Goal: Check status: Check status

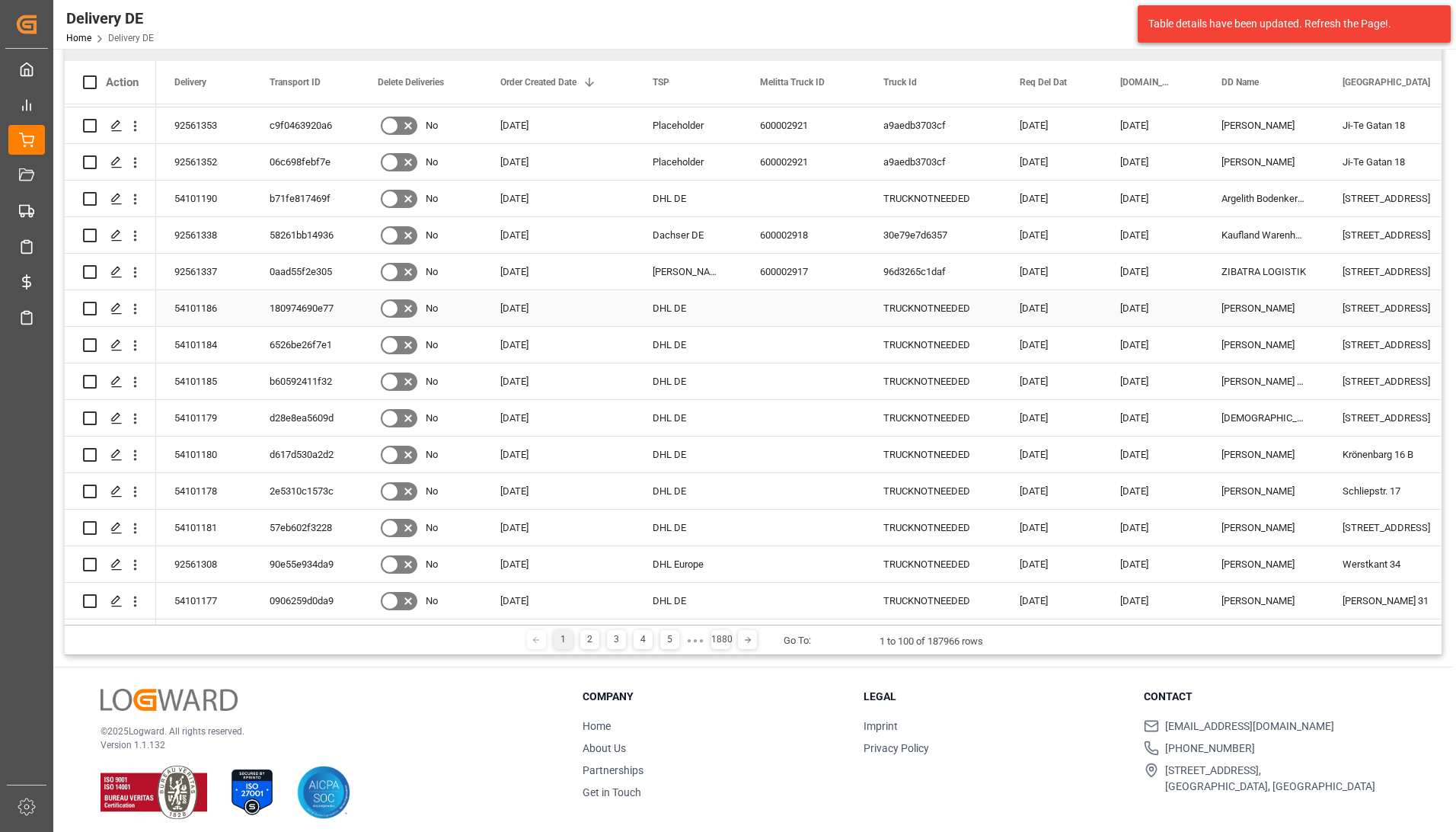
scroll to position [226, 0]
